Goal: Communication & Community: Answer question/provide support

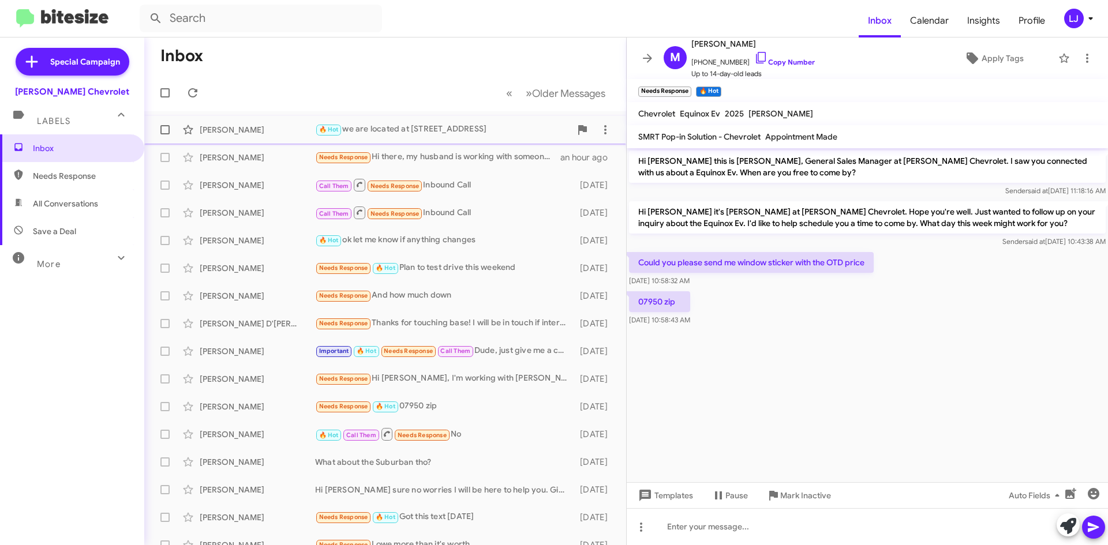
click at [458, 138] on div "[PERSON_NAME] 🔥 Hot we are located at [STREET_ADDRESS] an hour ago" at bounding box center [384, 129] width 463 height 23
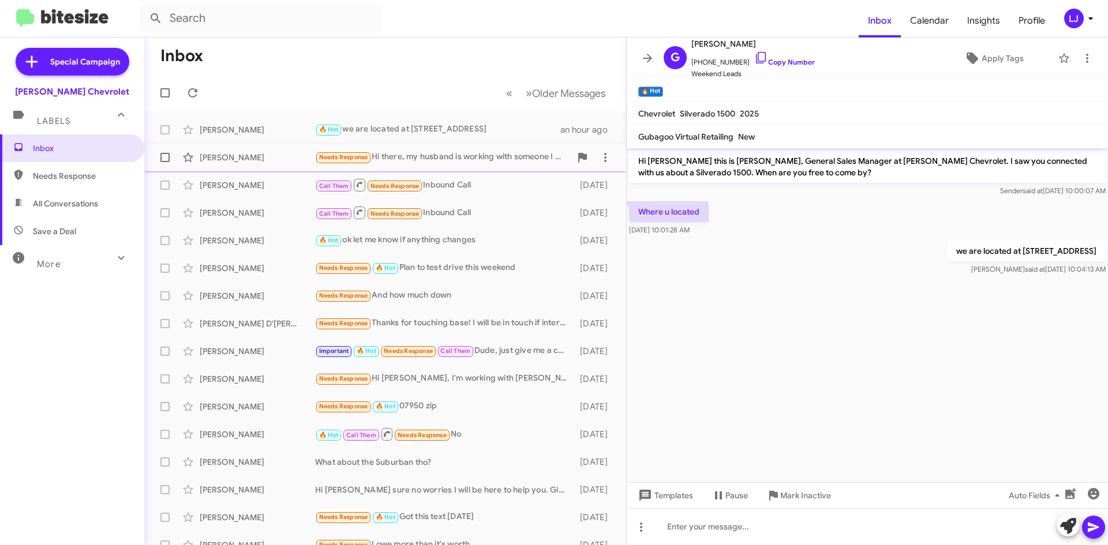
click at [458, 163] on div "Needs Response Hi there, my husband is working with someone I believe already" at bounding box center [443, 157] width 256 height 13
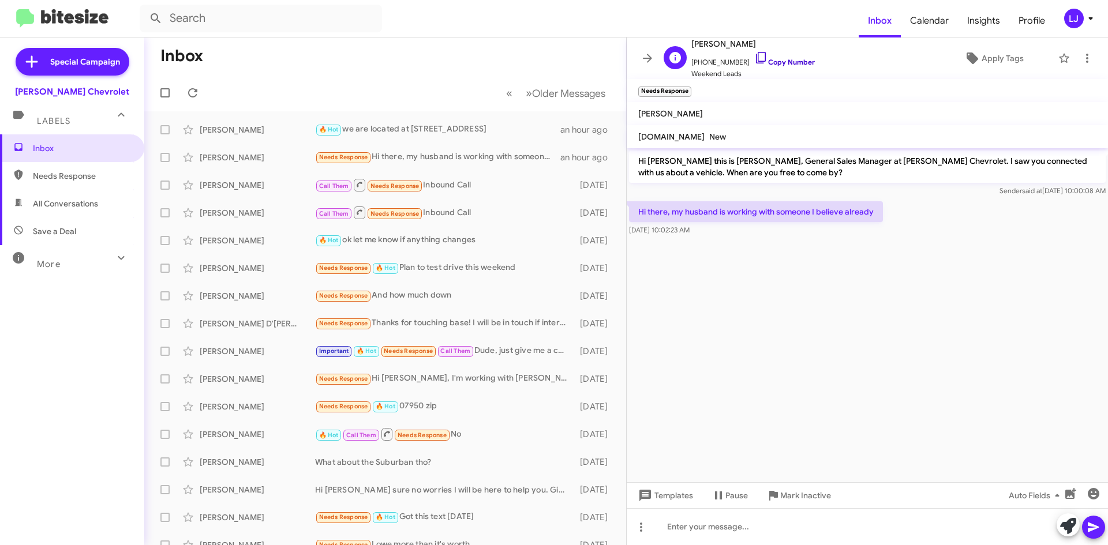
click at [754, 58] on icon at bounding box center [761, 58] width 14 height 14
click at [430, 135] on div "🔥 Hot we are located at [STREET_ADDRESS]" at bounding box center [443, 129] width 256 height 13
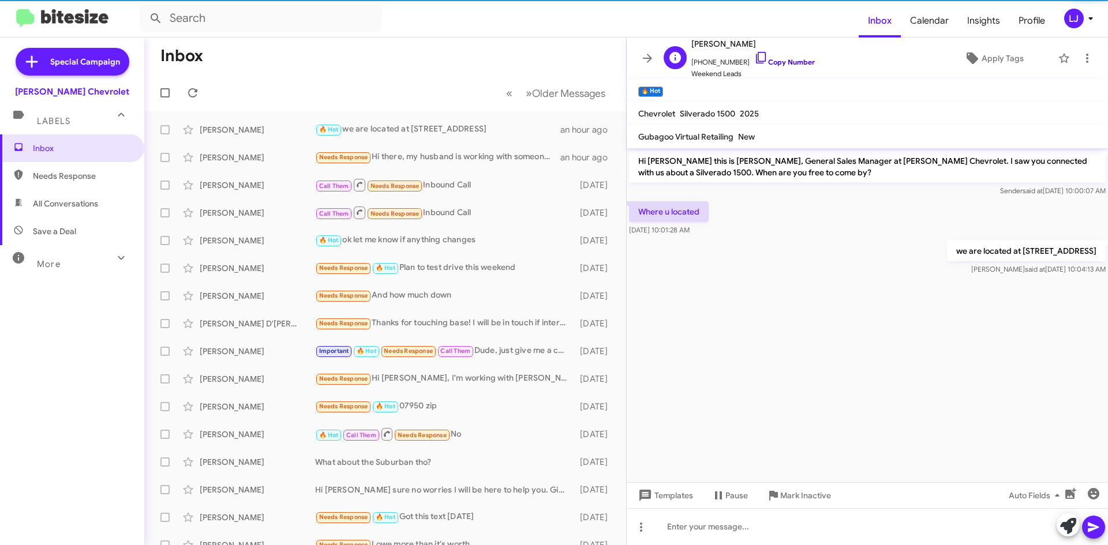
click at [754, 61] on icon at bounding box center [761, 58] width 14 height 14
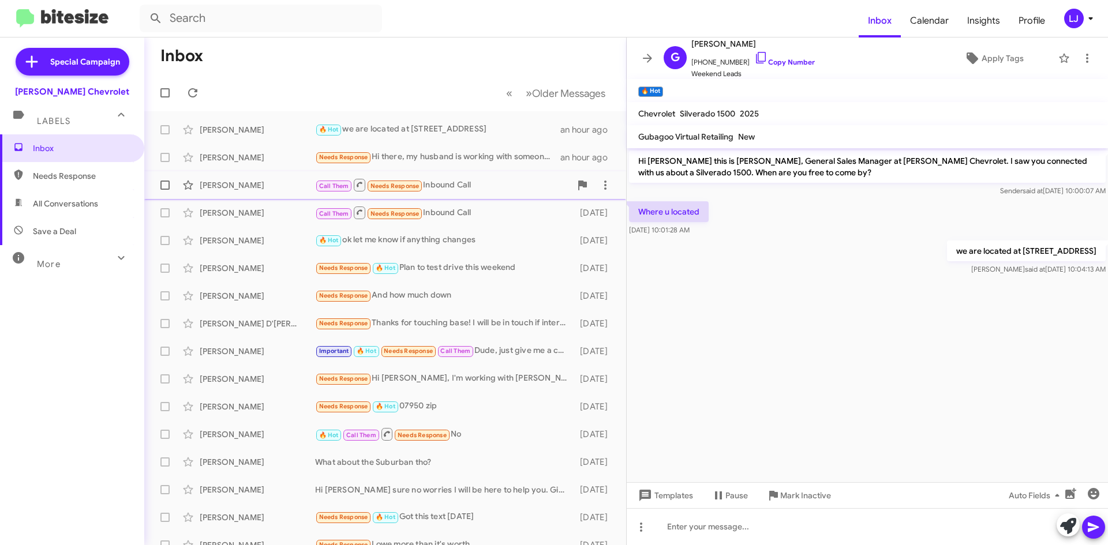
click at [301, 175] on div "[PERSON_NAME] Call Them Needs Response Inbound Call [DATE]" at bounding box center [384, 185] width 463 height 23
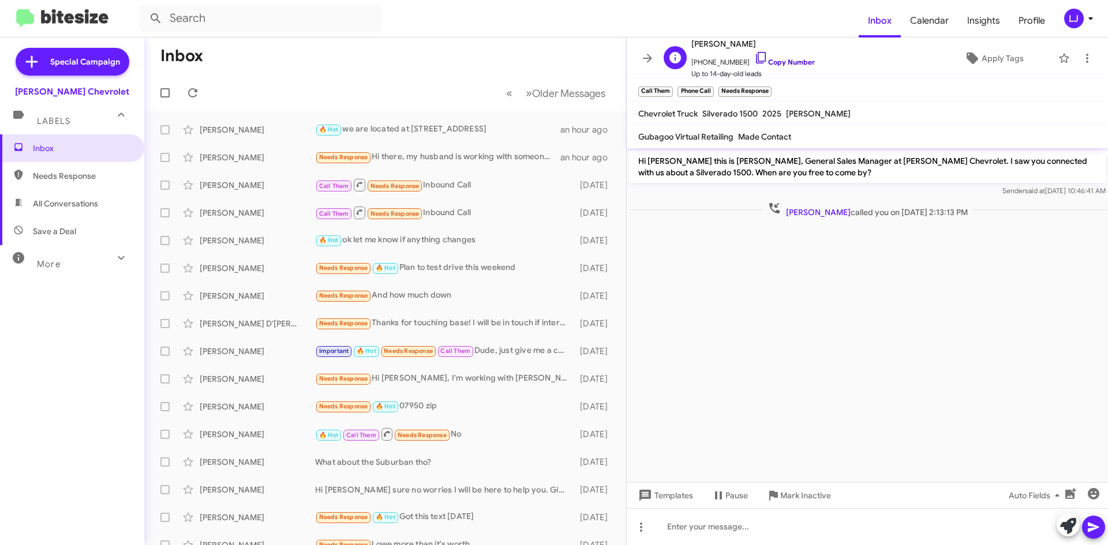
click at [754, 57] on icon at bounding box center [761, 58] width 14 height 14
click at [268, 210] on div "[PERSON_NAME]" at bounding box center [257, 213] width 115 height 12
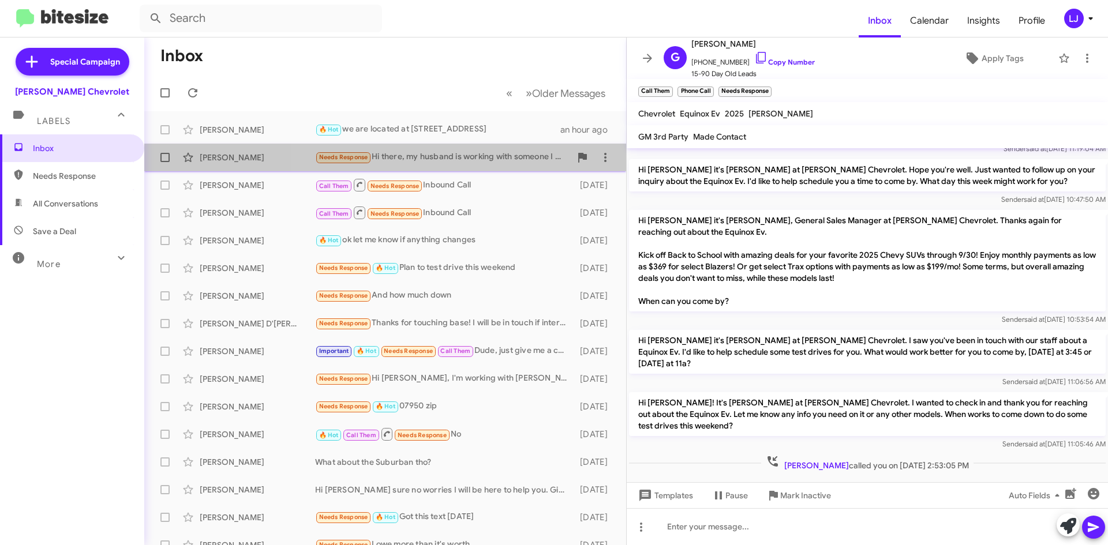
click at [532, 155] on div "Needs Response Hi there, my husband is working with someone I believe already" at bounding box center [443, 157] width 256 height 13
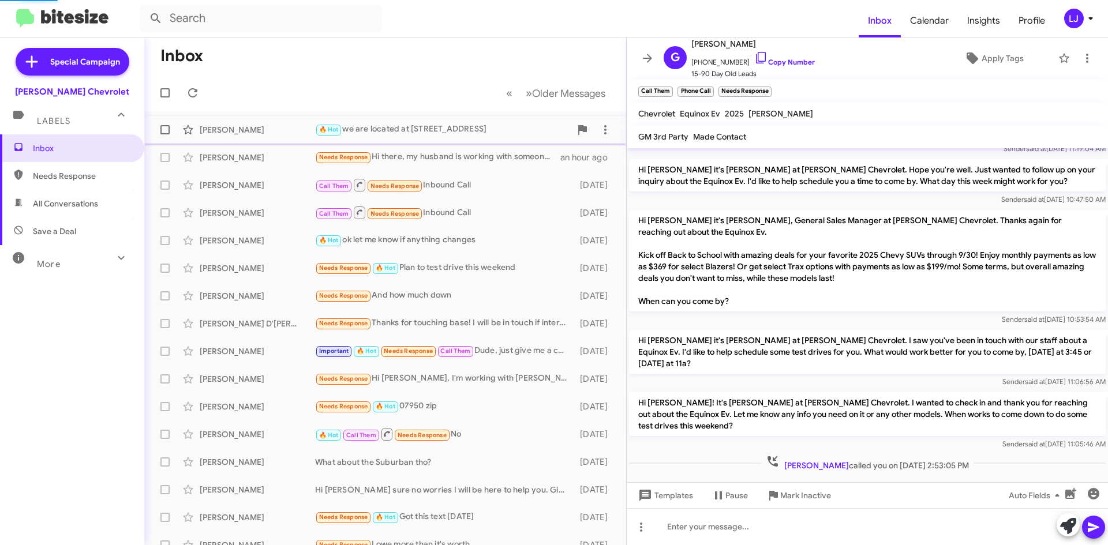
click at [474, 138] on div "[PERSON_NAME] 🔥 Hot we are located at [STREET_ADDRESS] an hour ago" at bounding box center [384, 129] width 463 height 23
